Goal: Information Seeking & Learning: Learn about a topic

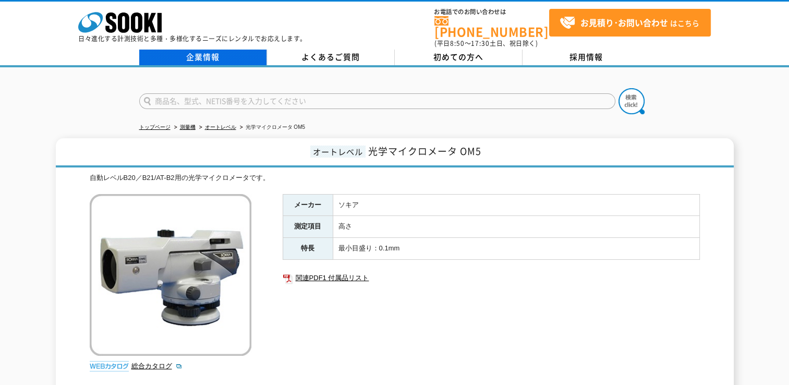
click at [198, 50] on link "企業情報" at bounding box center [203, 58] width 128 height 16
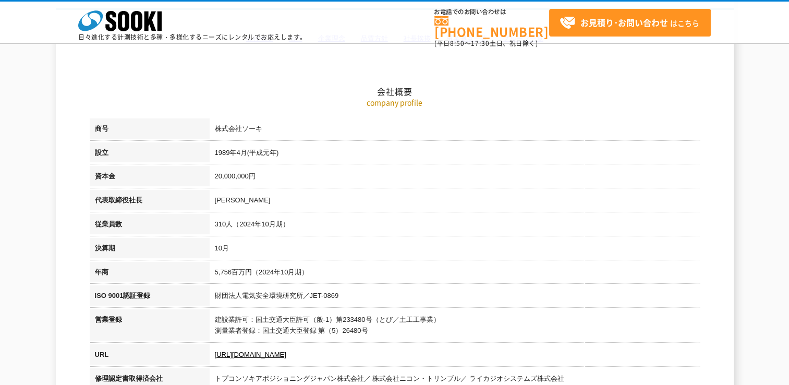
scroll to position [52, 0]
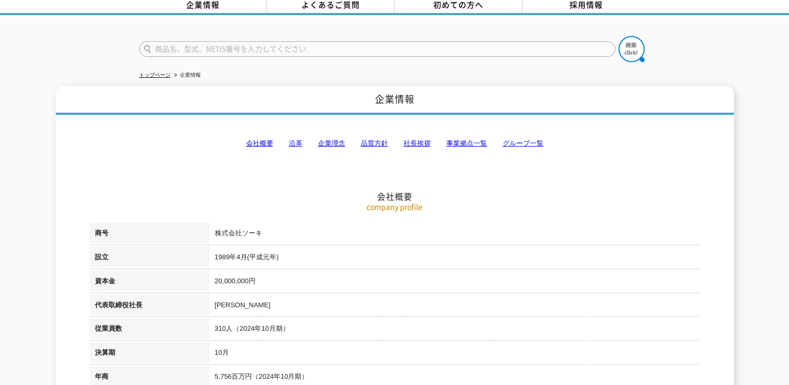
click at [256, 139] on link "会社概要" at bounding box center [259, 143] width 27 height 8
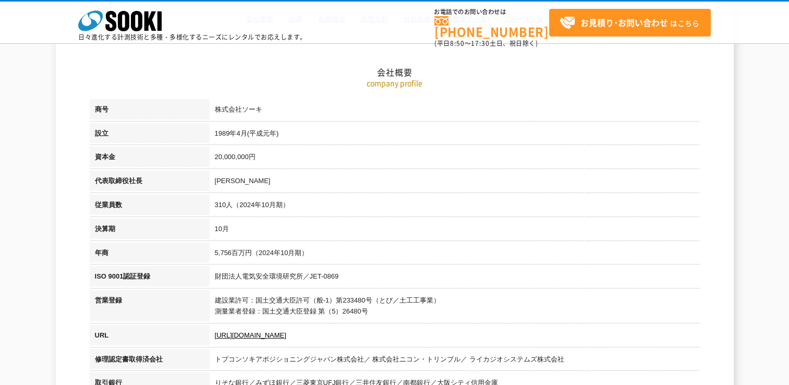
scroll to position [27, 0]
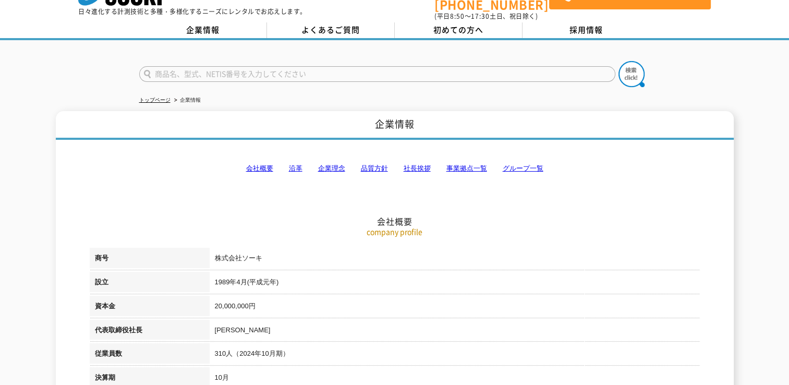
click at [470, 164] on link "事業拠点一覧" at bounding box center [466, 168] width 41 height 8
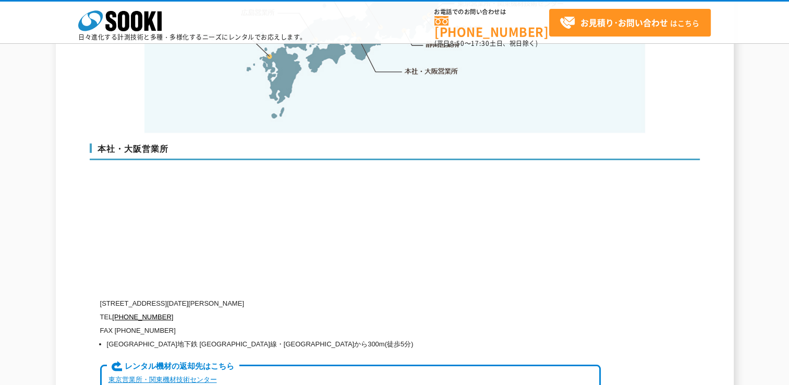
scroll to position [2146, 0]
